Goal: Task Accomplishment & Management: Manage account settings

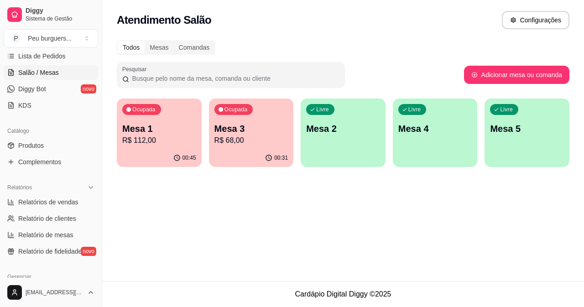
click at [147, 118] on div "Ocupada Mesa 1 R$ 112,00" at bounding box center [159, 124] width 85 height 51
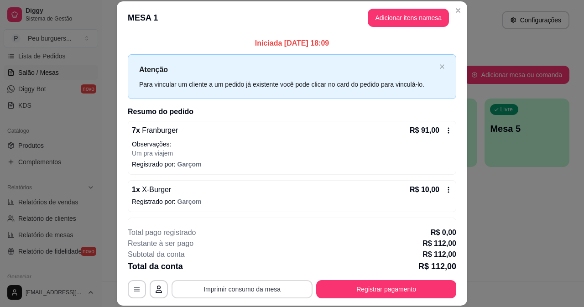
click at [253, 289] on button "Imprimir consumo da mesa" at bounding box center [242, 289] width 141 height 18
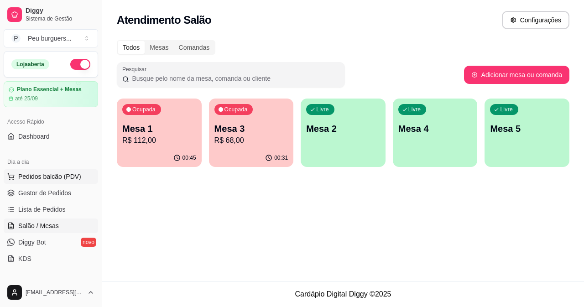
click at [39, 174] on span "Pedidos balcão (PDV)" at bounding box center [49, 176] width 63 height 9
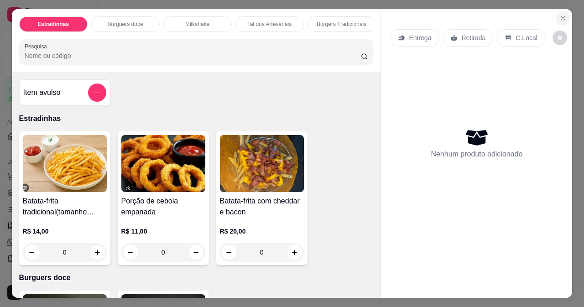
click at [559, 15] on icon "Close" at bounding box center [562, 18] width 7 height 7
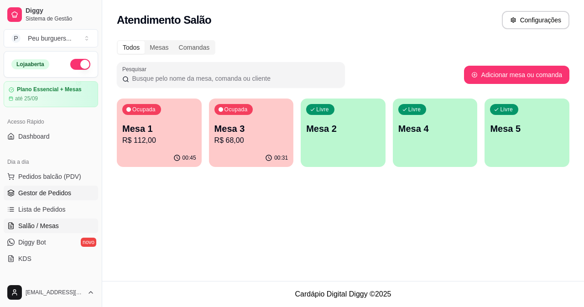
click at [44, 193] on span "Gestor de Pedidos" at bounding box center [44, 192] width 53 height 9
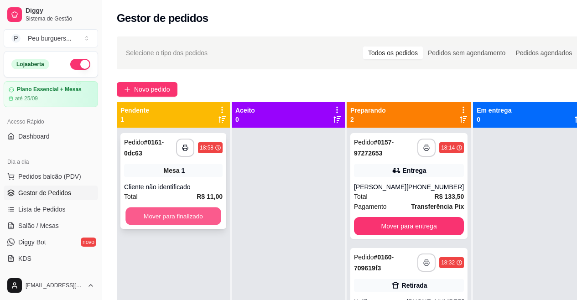
click at [183, 219] on button "Mover para finalizado" at bounding box center [173, 217] width 96 height 18
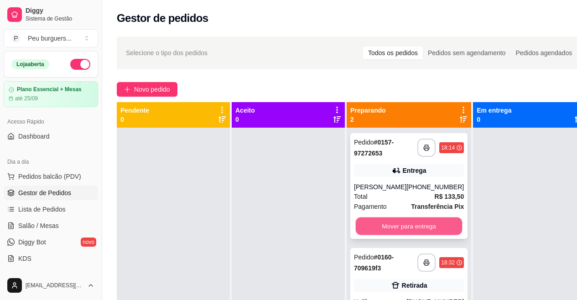
click at [421, 229] on button "Mover para entrega" at bounding box center [409, 227] width 107 height 18
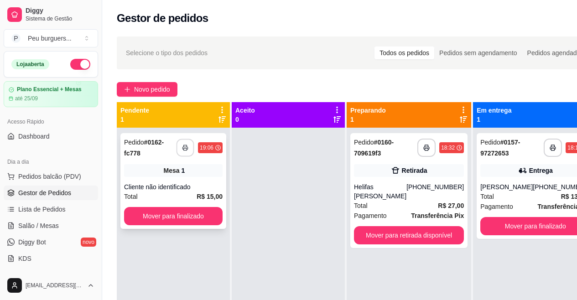
click at [180, 152] on button "button" at bounding box center [186, 148] width 18 height 18
click at [208, 218] on button "Mover para finalizado" at bounding box center [173, 216] width 99 height 18
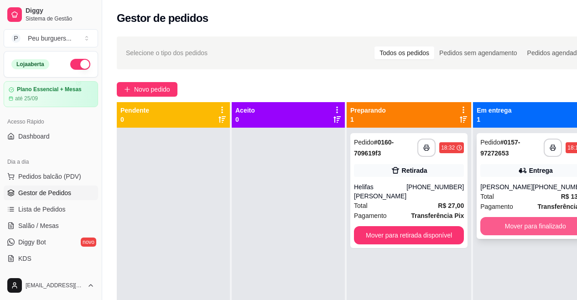
click at [546, 223] on button "Mover para finalizado" at bounding box center [536, 226] width 110 height 18
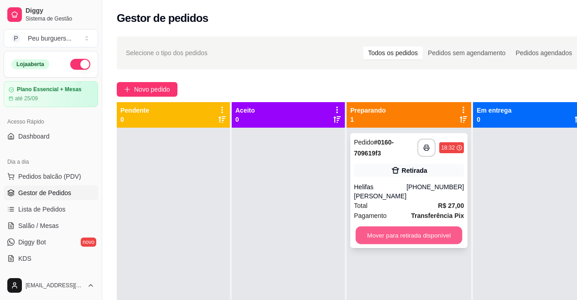
click at [410, 227] on button "Mover para retirada disponível" at bounding box center [409, 236] width 107 height 18
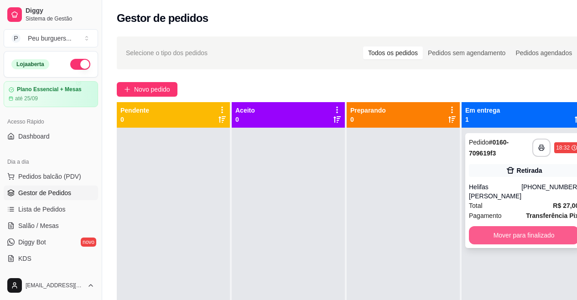
click at [530, 226] on button "Mover para finalizado" at bounding box center [524, 235] width 110 height 18
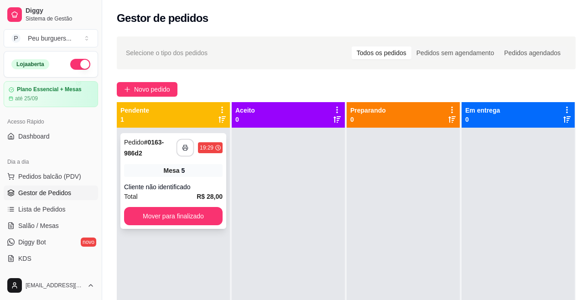
click at [189, 144] on button "button" at bounding box center [186, 148] width 18 height 18
click at [210, 209] on button "Mover para finalizado" at bounding box center [173, 217] width 96 height 18
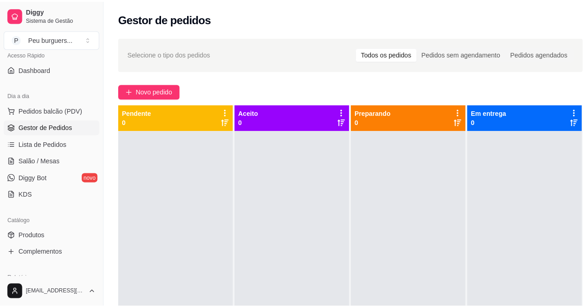
scroll to position [66, 0]
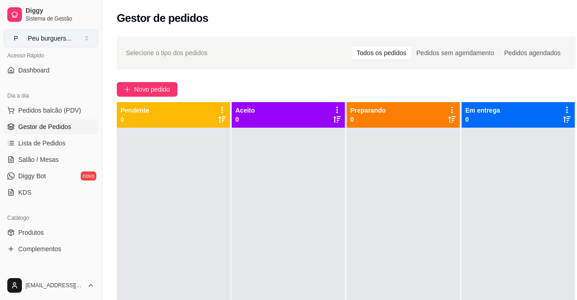
click at [84, 37] on button "P Peu burguers ..." at bounding box center [51, 38] width 94 height 18
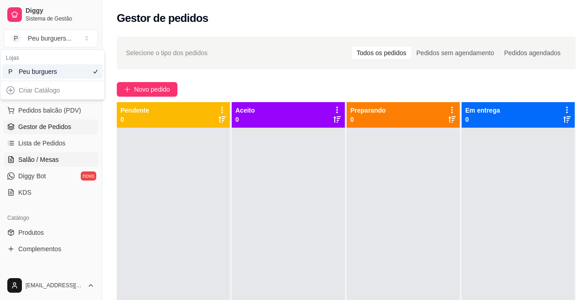
click at [64, 155] on link "Salão / Mesas" at bounding box center [51, 159] width 94 height 15
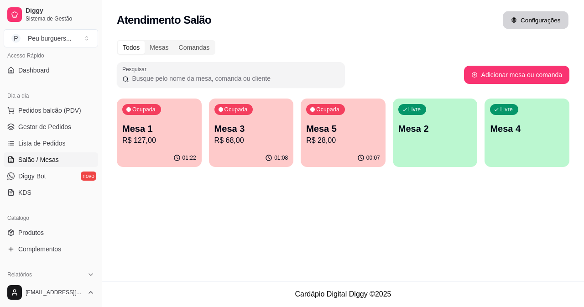
click at [512, 19] on icon "button" at bounding box center [514, 20] width 6 height 6
click at [199, 41] on div "Comandas" at bounding box center [194, 47] width 41 height 13
click at [174, 41] on input "Comandas" at bounding box center [174, 41] width 0 height 0
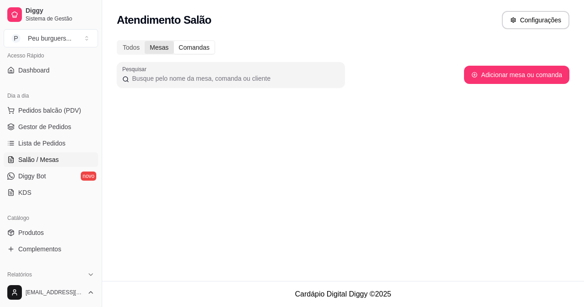
click at [163, 46] on div "Mesas" at bounding box center [159, 47] width 29 height 13
click at [145, 41] on input "Mesas" at bounding box center [145, 41] width 0 height 0
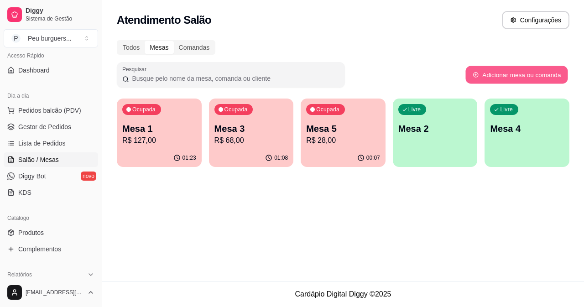
click at [521, 70] on button "Adicionar mesa ou comanda" at bounding box center [516, 75] width 102 height 18
select select "TABLE"
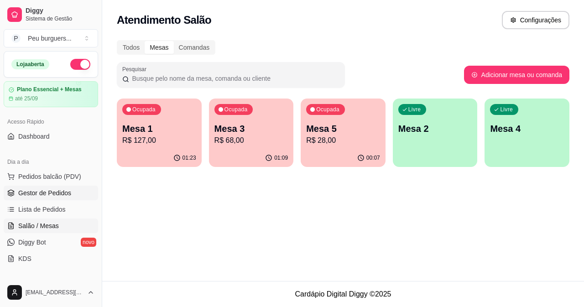
click at [51, 189] on span "Gestor de Pedidos" at bounding box center [44, 192] width 53 height 9
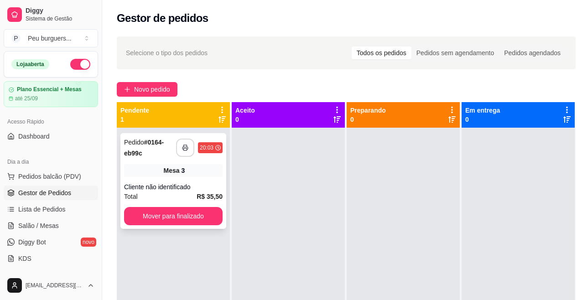
click at [186, 153] on button "button" at bounding box center [185, 148] width 18 height 18
click at [204, 214] on button "Mover para finalizado" at bounding box center [173, 217] width 96 height 18
click at [188, 140] on button "button" at bounding box center [186, 148] width 18 height 18
click at [156, 215] on button "Mover para finalizado" at bounding box center [173, 217] width 96 height 18
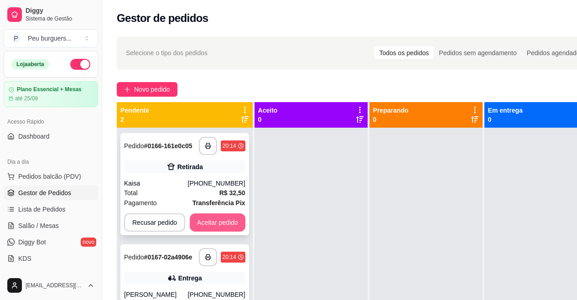
click at [215, 222] on button "Aceitar pedido" at bounding box center [218, 223] width 56 height 18
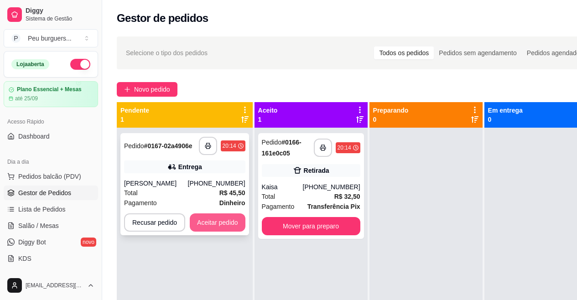
click at [220, 219] on button "Aceitar pedido" at bounding box center [218, 223] width 56 height 18
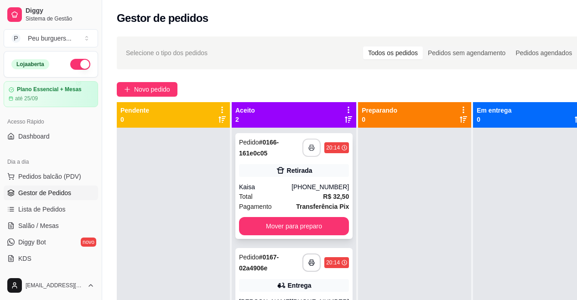
click at [308, 143] on button "button" at bounding box center [312, 148] width 18 height 18
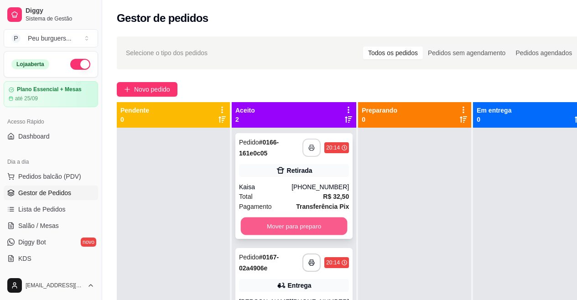
click at [298, 218] on button "Mover para preparo" at bounding box center [294, 227] width 107 height 18
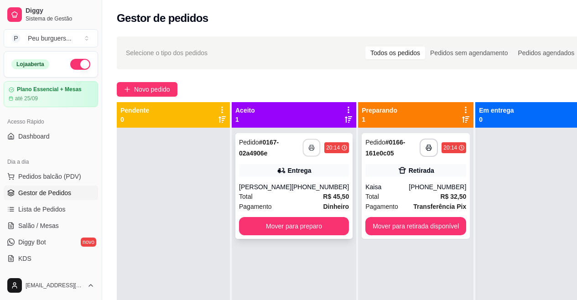
click at [303, 139] on button "button" at bounding box center [312, 148] width 18 height 18
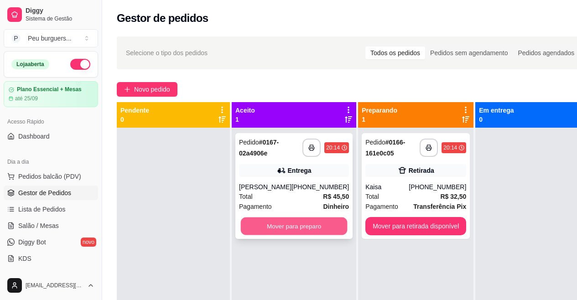
click at [296, 218] on button "Mover para preparo" at bounding box center [294, 227] width 107 height 18
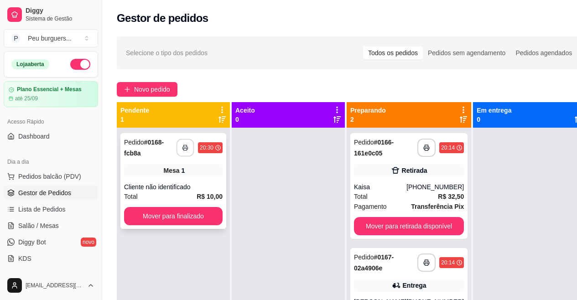
click at [187, 139] on button "button" at bounding box center [186, 148] width 18 height 18
click at [204, 207] on button "Mover para finalizado" at bounding box center [173, 216] width 99 height 18
click at [185, 145] on polyline "button" at bounding box center [185, 146] width 3 height 2
click at [195, 207] on button "Mover para finalizado" at bounding box center [173, 216] width 99 height 18
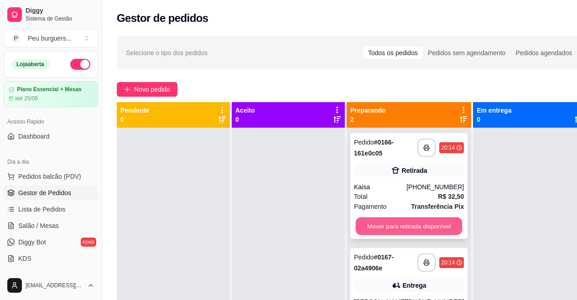
click at [411, 227] on button "Mover para retirada disponível" at bounding box center [409, 227] width 107 height 18
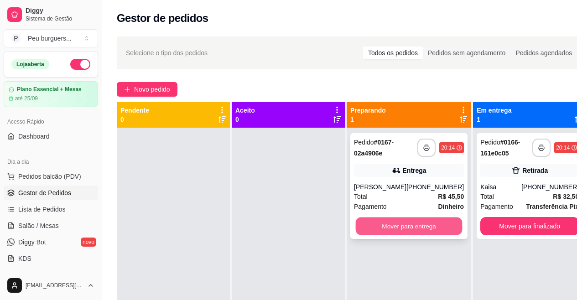
click at [399, 228] on button "Mover para entrega" at bounding box center [409, 227] width 107 height 18
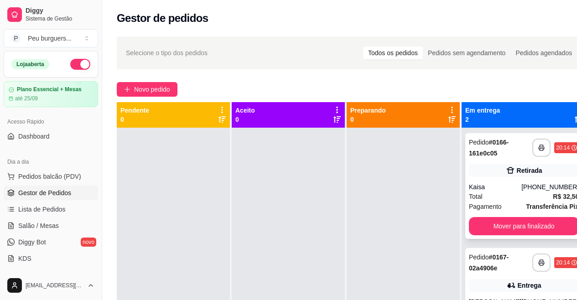
click at [481, 172] on div "Retirada" at bounding box center [524, 170] width 110 height 13
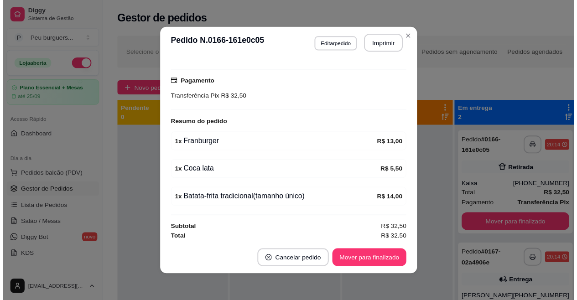
scroll to position [161, 0]
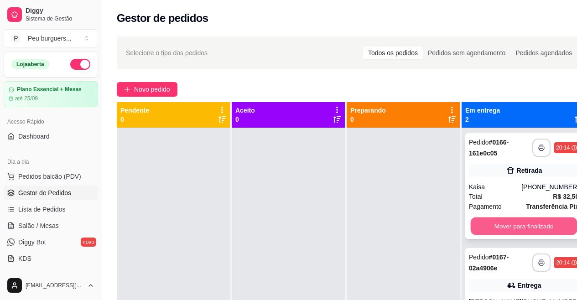
click at [487, 219] on button "Mover para finalizado" at bounding box center [524, 227] width 107 height 18
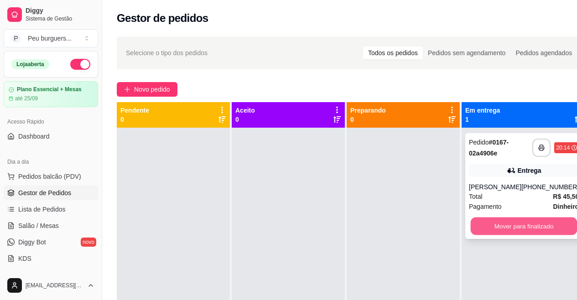
click at [551, 220] on button "Mover para finalizado" at bounding box center [524, 227] width 107 height 18
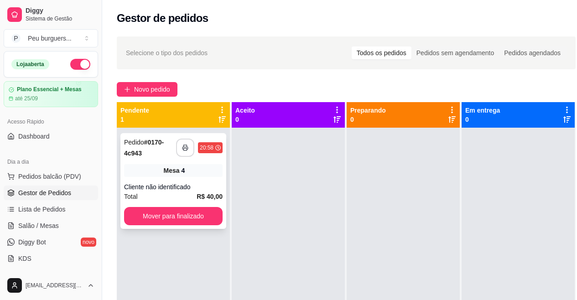
click at [178, 148] on button "button" at bounding box center [185, 148] width 18 height 18
click at [186, 218] on button "Mover para finalizado" at bounding box center [173, 216] width 99 height 18
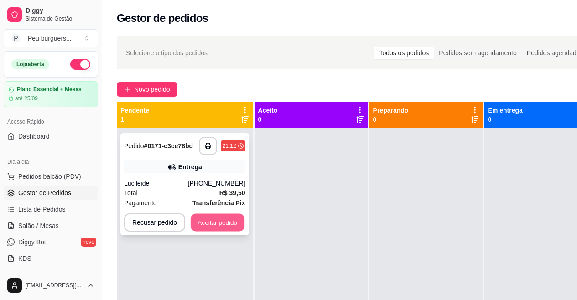
click at [214, 219] on button "Aceitar pedido" at bounding box center [218, 223] width 54 height 18
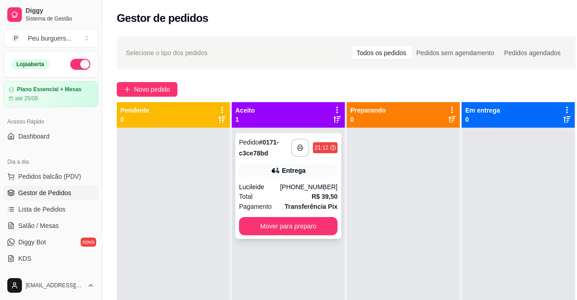
click at [301, 151] on button "button" at bounding box center [300, 148] width 18 height 18
click at [319, 226] on button "Mover para preparo" at bounding box center [288, 227] width 96 height 18
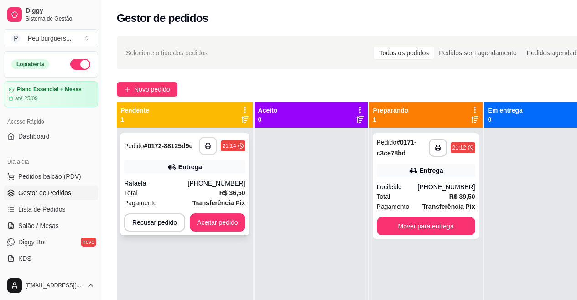
click at [210, 149] on button "button" at bounding box center [208, 146] width 18 height 18
click at [219, 225] on button "Aceitar pedido" at bounding box center [218, 223] width 54 height 18
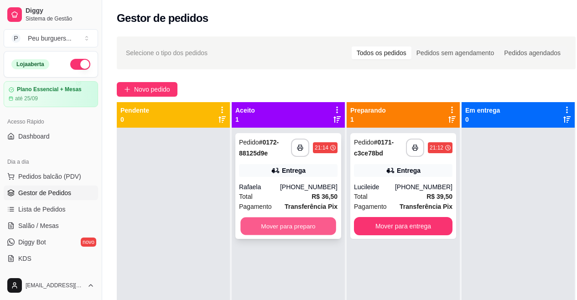
click at [261, 223] on button "Mover para preparo" at bounding box center [288, 227] width 96 height 18
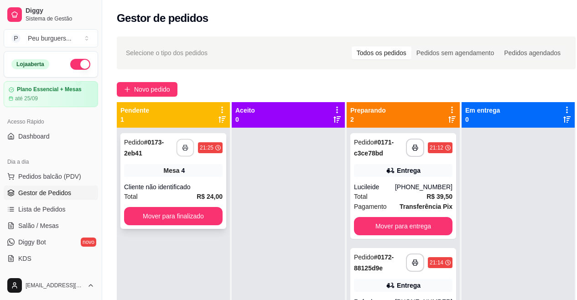
click at [170, 155] on div "**********" at bounding box center [173, 148] width 99 height 22
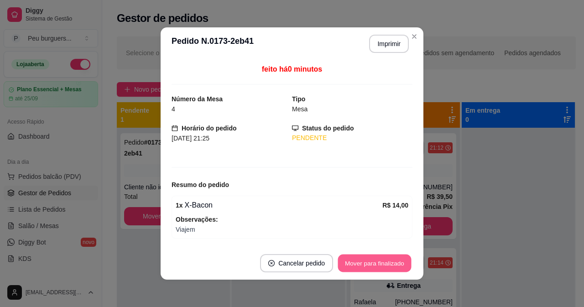
click at [358, 261] on button "Mover para finalizado" at bounding box center [374, 264] width 73 height 18
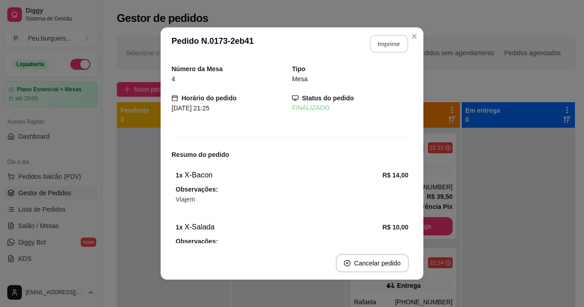
click at [398, 44] on button "Imprimir" at bounding box center [389, 44] width 38 height 18
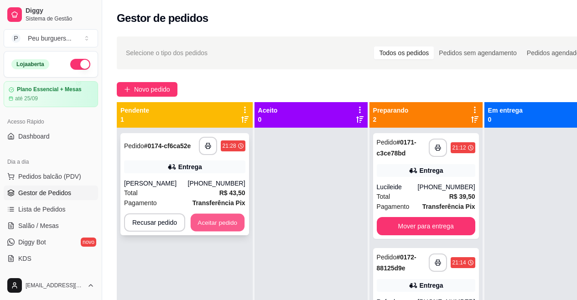
click at [204, 215] on button "Aceitar pedido" at bounding box center [218, 223] width 54 height 18
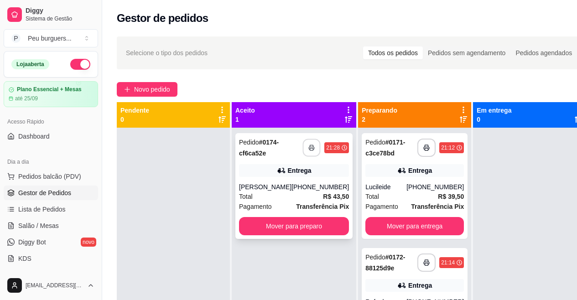
click at [307, 147] on button "button" at bounding box center [312, 148] width 18 height 18
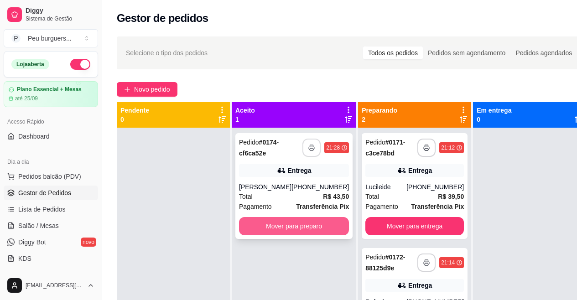
click at [293, 228] on button "Mover para preparo" at bounding box center [294, 226] width 110 height 18
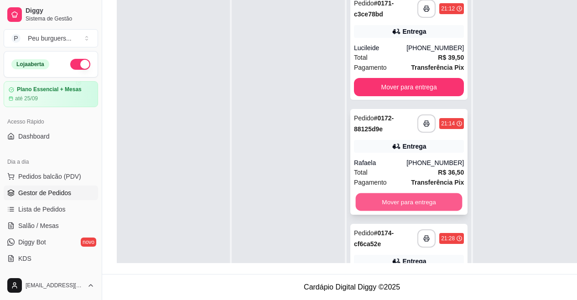
click at [412, 199] on button "Mover para entrega" at bounding box center [409, 202] width 107 height 18
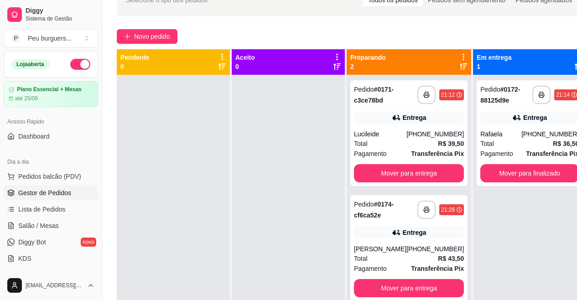
scroll to position [47, 0]
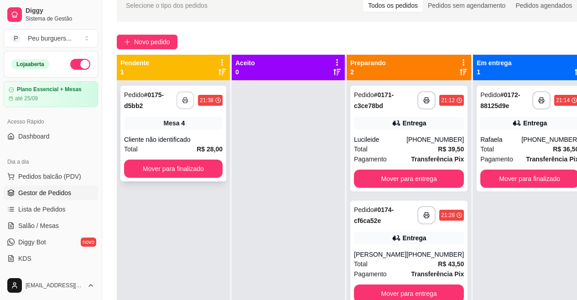
click at [186, 98] on icon "button" at bounding box center [185, 100] width 6 height 6
click at [173, 164] on button "Mover para finalizado" at bounding box center [173, 169] width 96 height 18
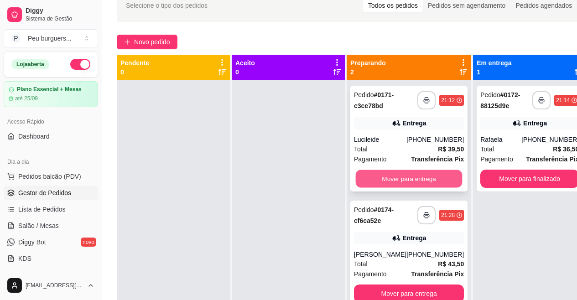
click at [377, 177] on button "Mover para entrega" at bounding box center [409, 179] width 107 height 18
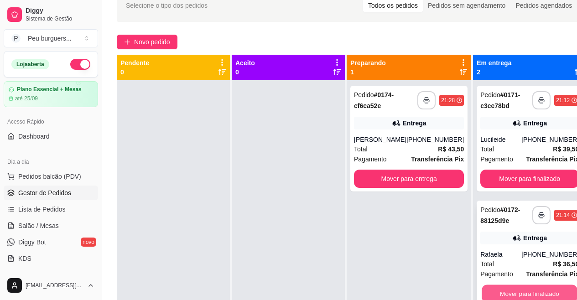
click at [542, 292] on button "Mover para finalizado" at bounding box center [530, 294] width 96 height 18
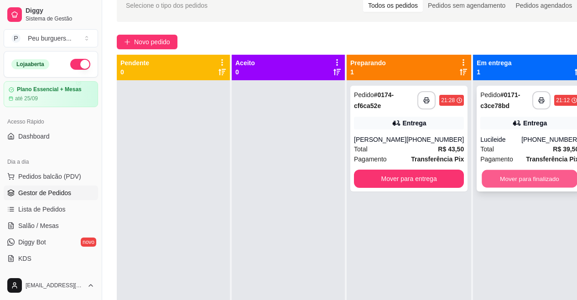
click at [532, 173] on button "Mover para finalizado" at bounding box center [530, 179] width 96 height 18
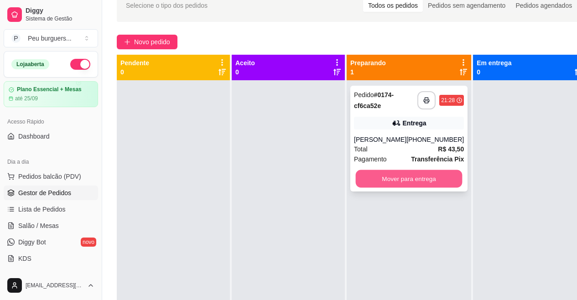
click at [409, 183] on button "Mover para entrega" at bounding box center [409, 179] width 107 height 18
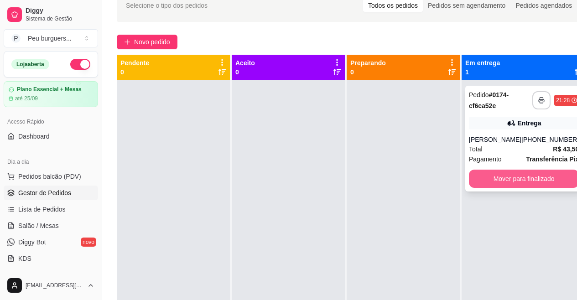
click at [506, 177] on button "Mover para finalizado" at bounding box center [524, 179] width 110 height 18
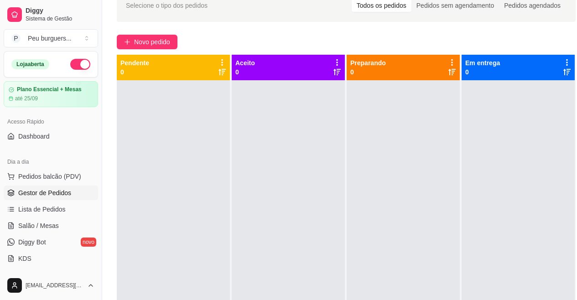
click at [75, 65] on button "button" at bounding box center [80, 64] width 20 height 11
